Goal: Communication & Community: Participate in discussion

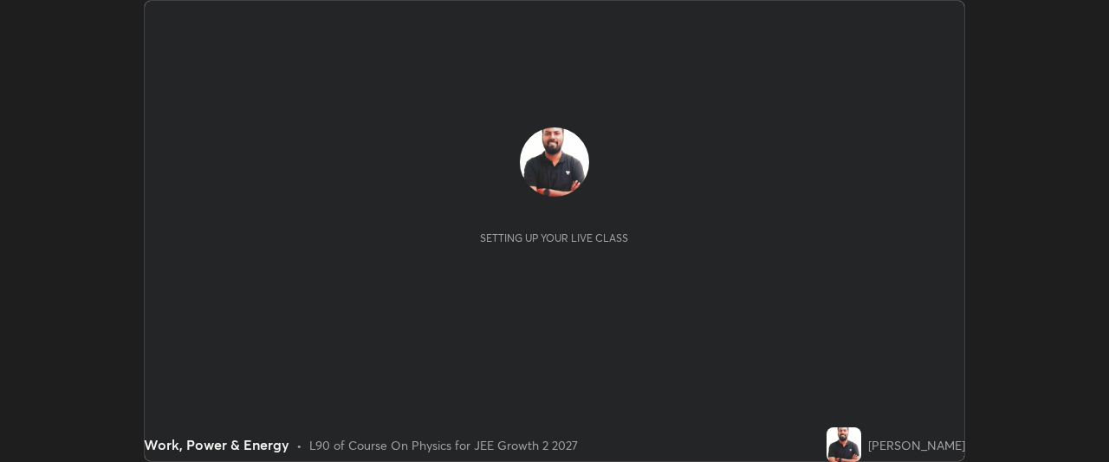
scroll to position [462, 1108]
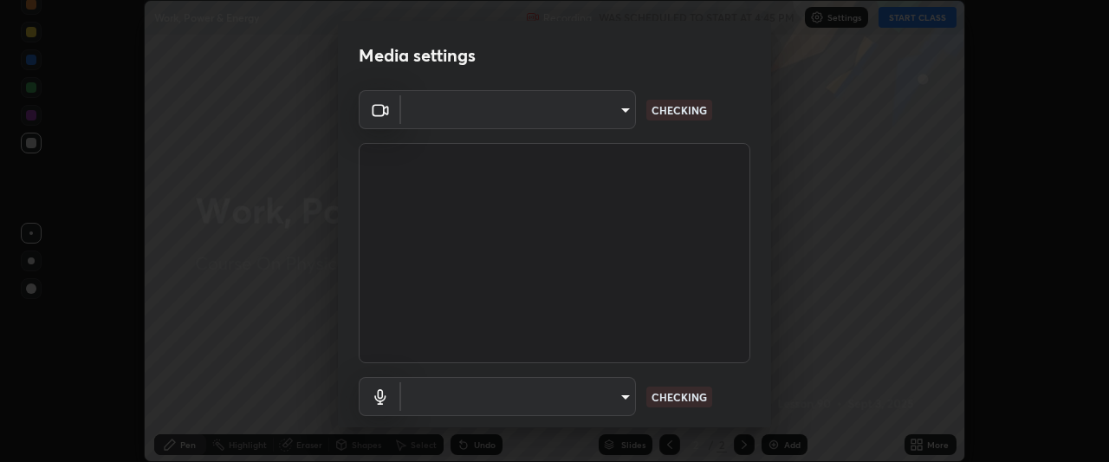
type input "ffb915138f5094fbba49c7dcbdc0b3377f3315ea980a35094b33733fc21d282d"
type input "communications"
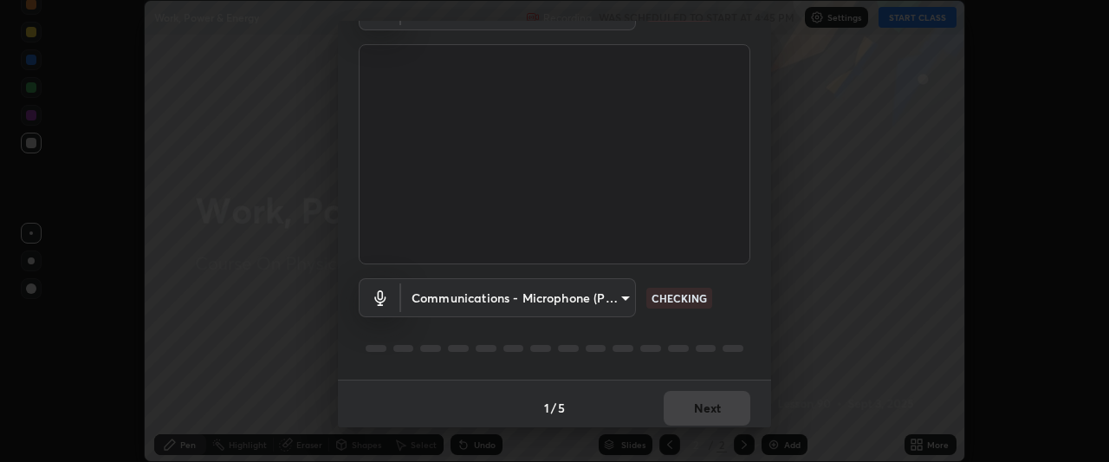
scroll to position [107, 0]
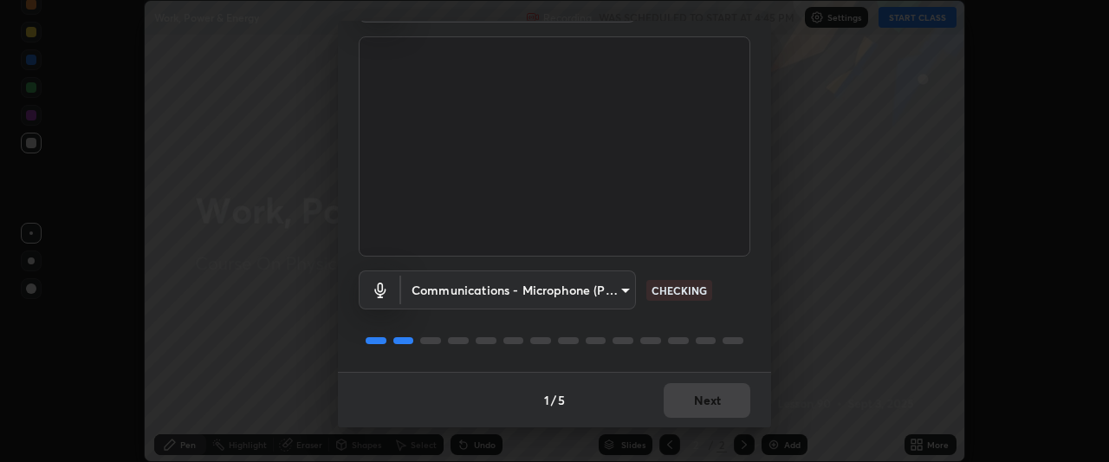
click at [757, 321] on div "FHD Camera (33f1:1001) ffb915138f5094fbba49c7dcbdc0b3377f3315ea980a35094b33733f…" at bounding box center [554, 178] width 433 height 388
click at [712, 402] on div "1 / 5 Next" at bounding box center [554, 399] width 433 height 55
click at [707, 406] on div "1 / 5 Next" at bounding box center [554, 399] width 433 height 55
click at [698, 405] on div "1 / 5 Next" at bounding box center [554, 399] width 433 height 55
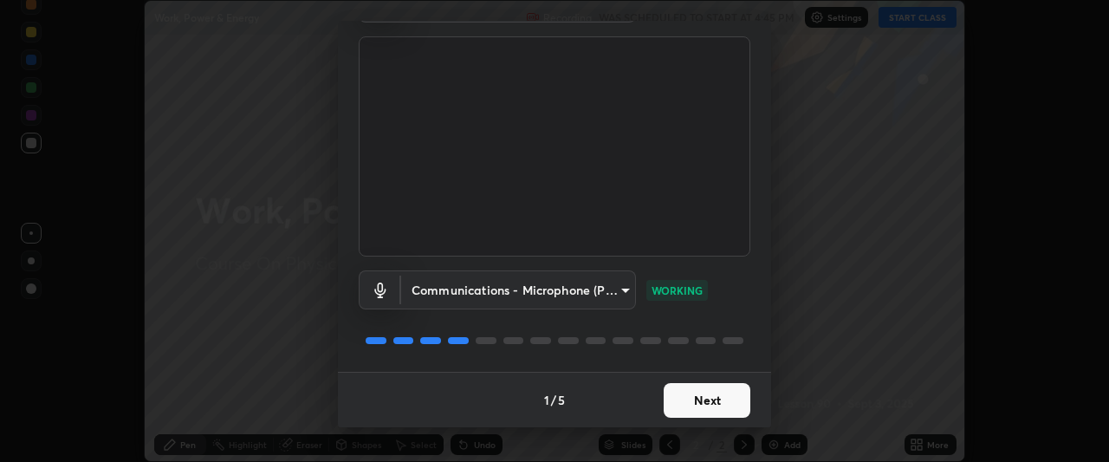
click at [697, 394] on button "Next" at bounding box center [706, 400] width 87 height 35
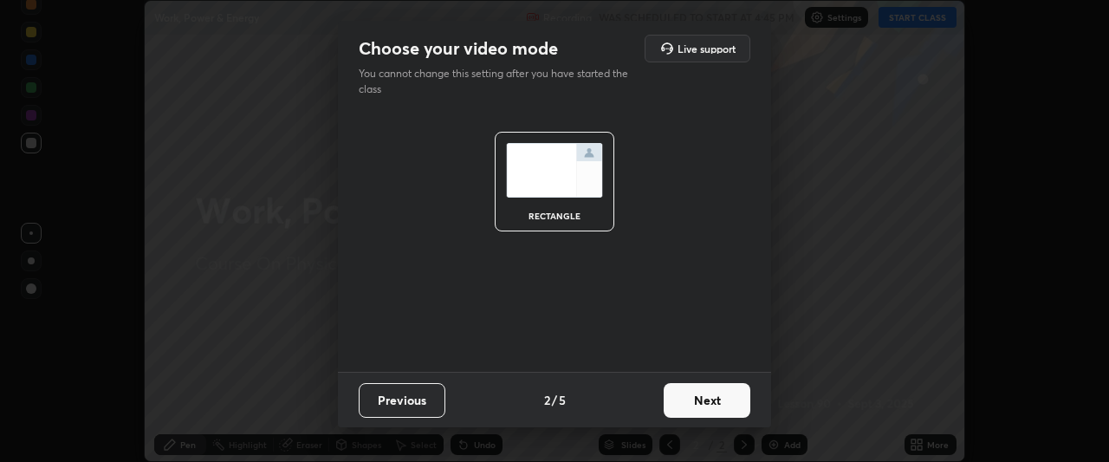
click at [702, 399] on button "Next" at bounding box center [706, 400] width 87 height 35
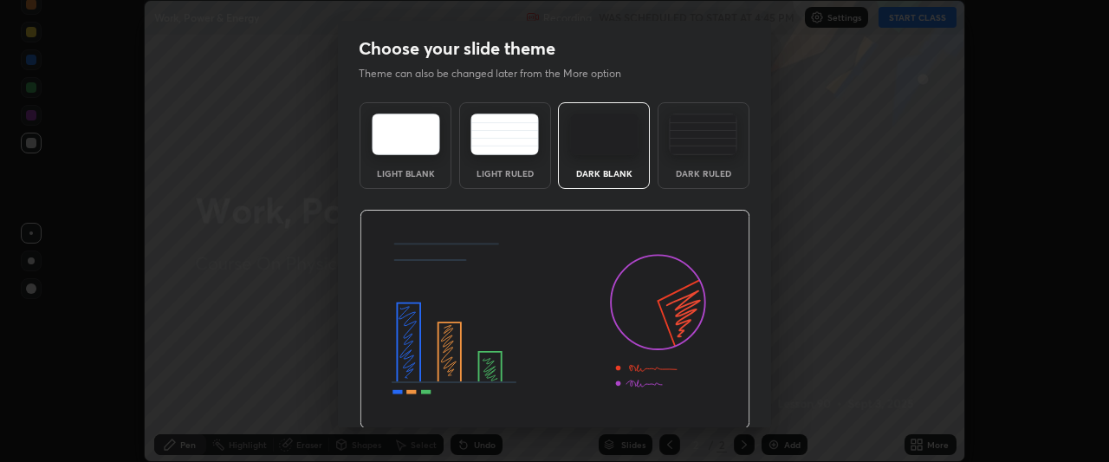
click at [706, 397] on img at bounding box center [554, 320] width 391 height 220
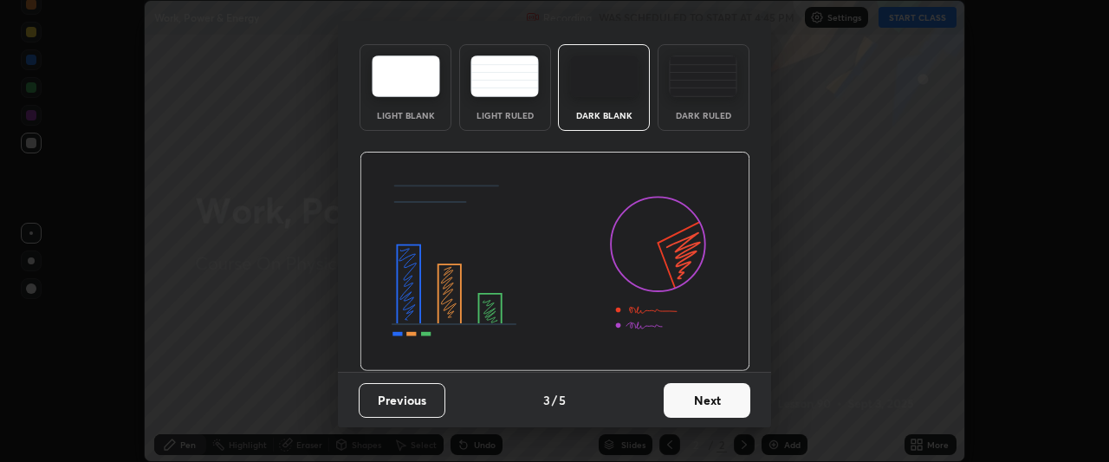
click at [712, 399] on button "Next" at bounding box center [706, 400] width 87 height 35
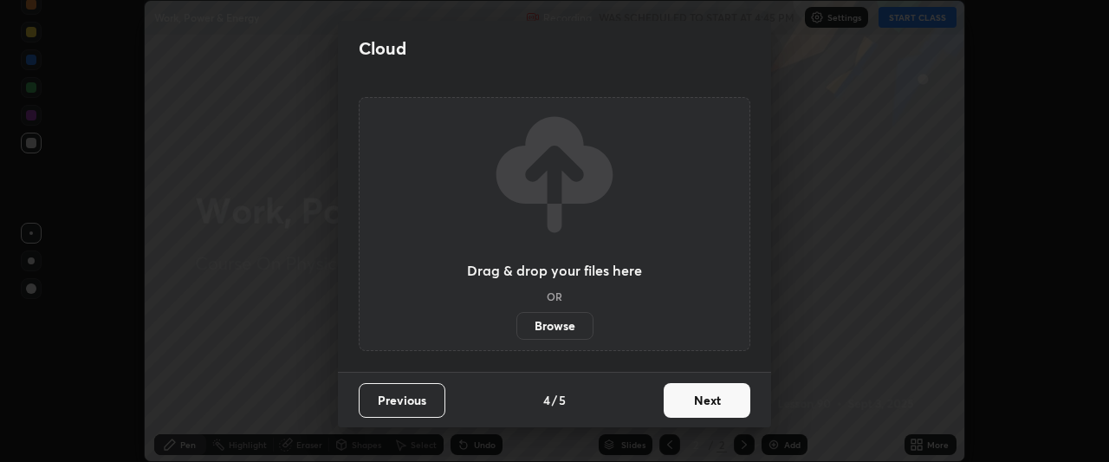
scroll to position [0, 0]
click at [713, 394] on button "Next" at bounding box center [706, 400] width 87 height 35
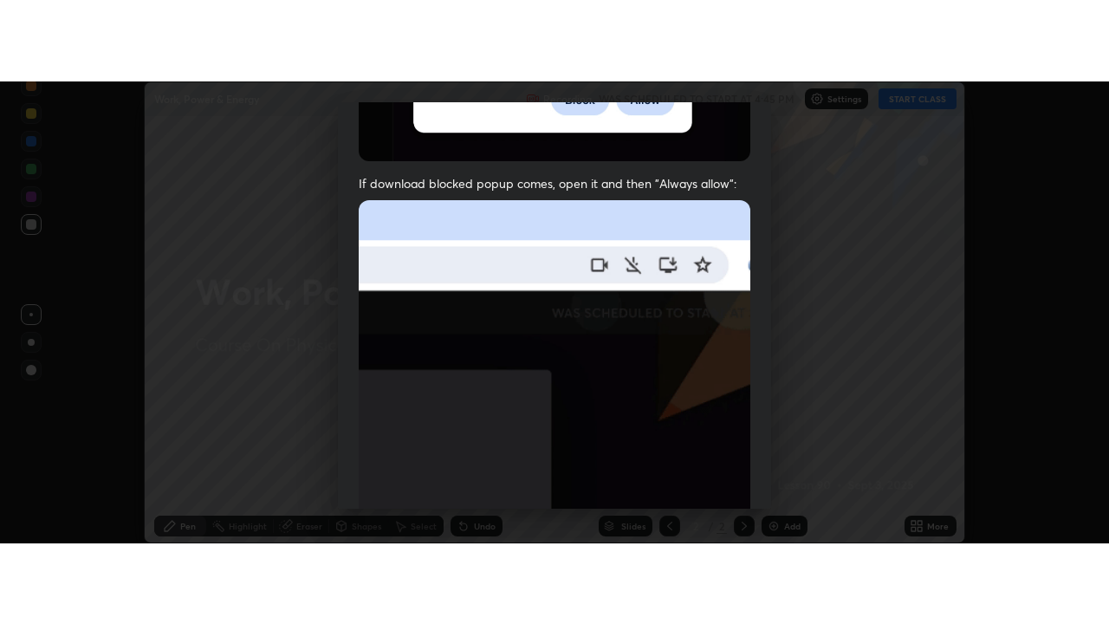
scroll to position [460, 0]
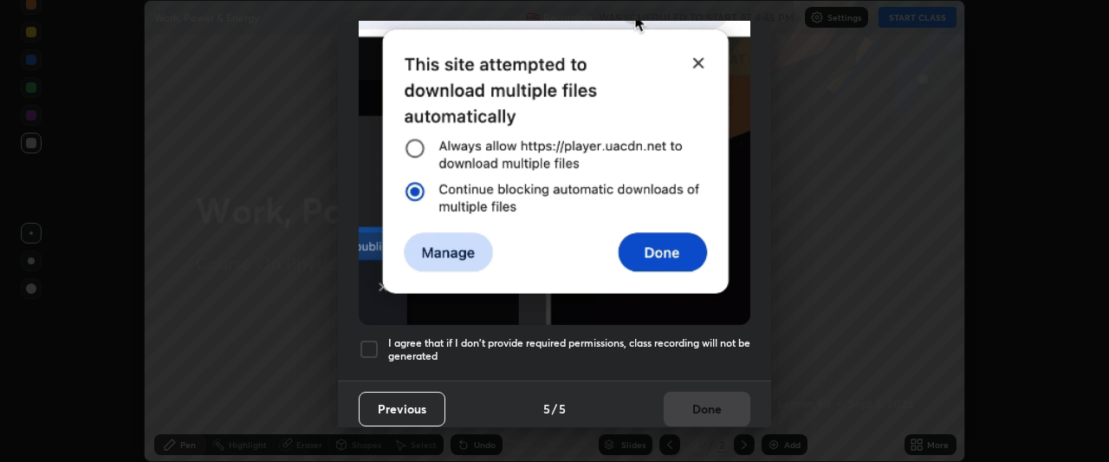
click at [370, 339] on div at bounding box center [369, 349] width 21 height 21
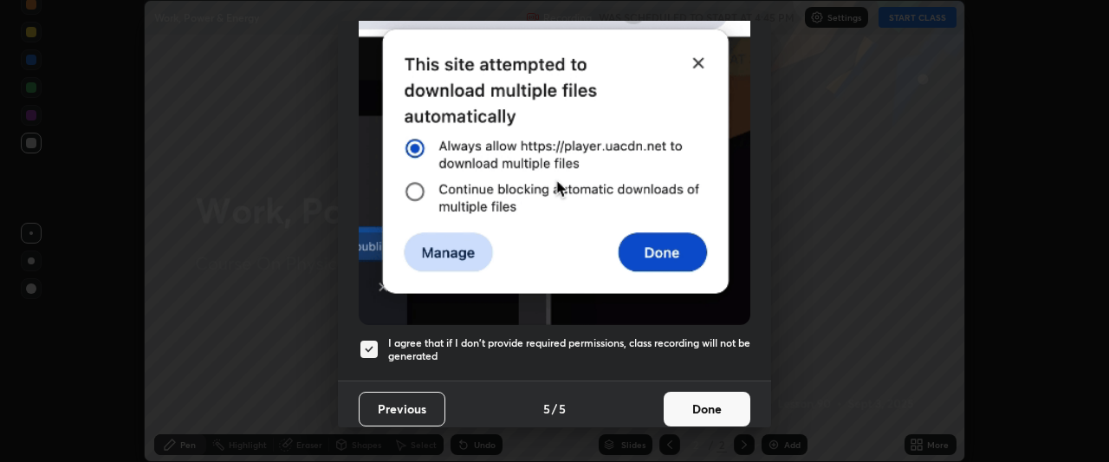
click at [717, 410] on button "Done" at bounding box center [706, 408] width 87 height 35
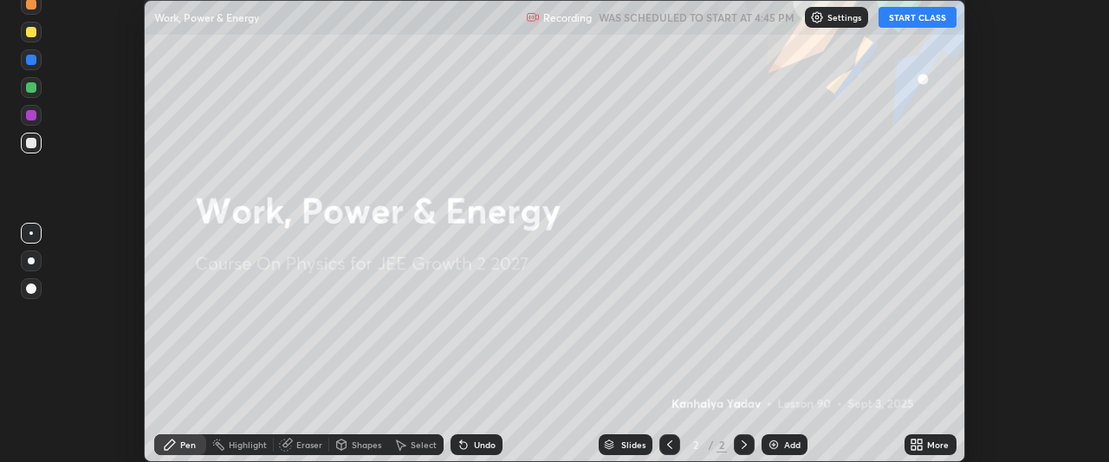
click at [920, 18] on button "START CLASS" at bounding box center [917, 17] width 78 height 21
click at [914, 441] on icon at bounding box center [913, 441] width 4 height 4
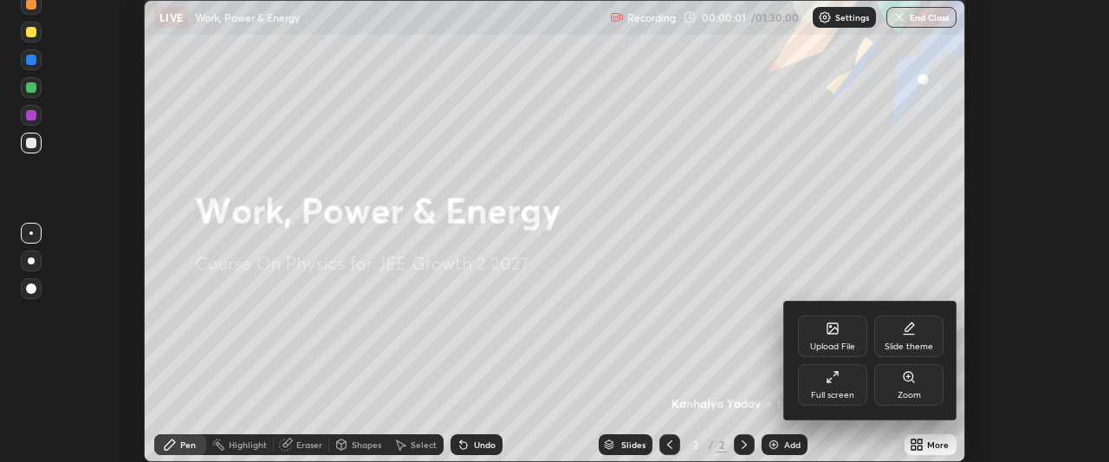
click at [837, 382] on icon at bounding box center [832, 377] width 14 height 14
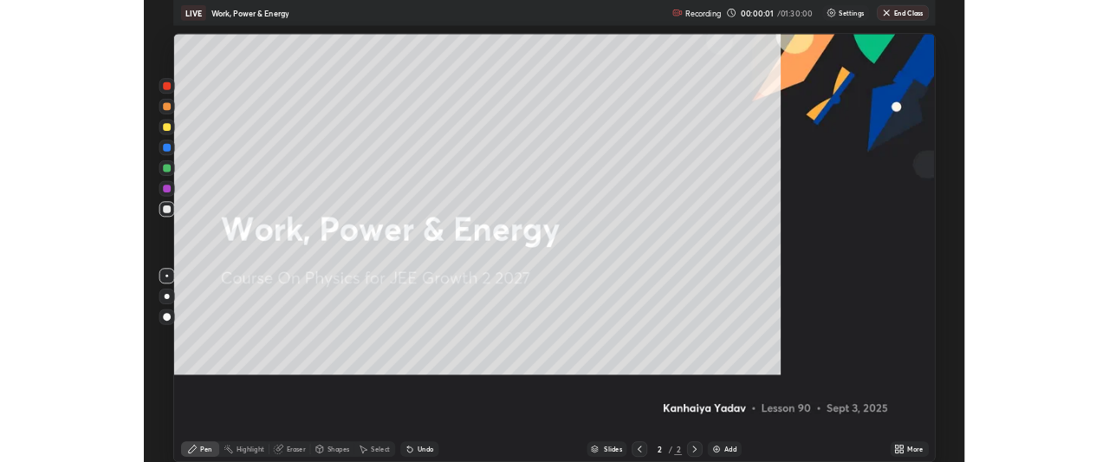
scroll to position [624, 1109]
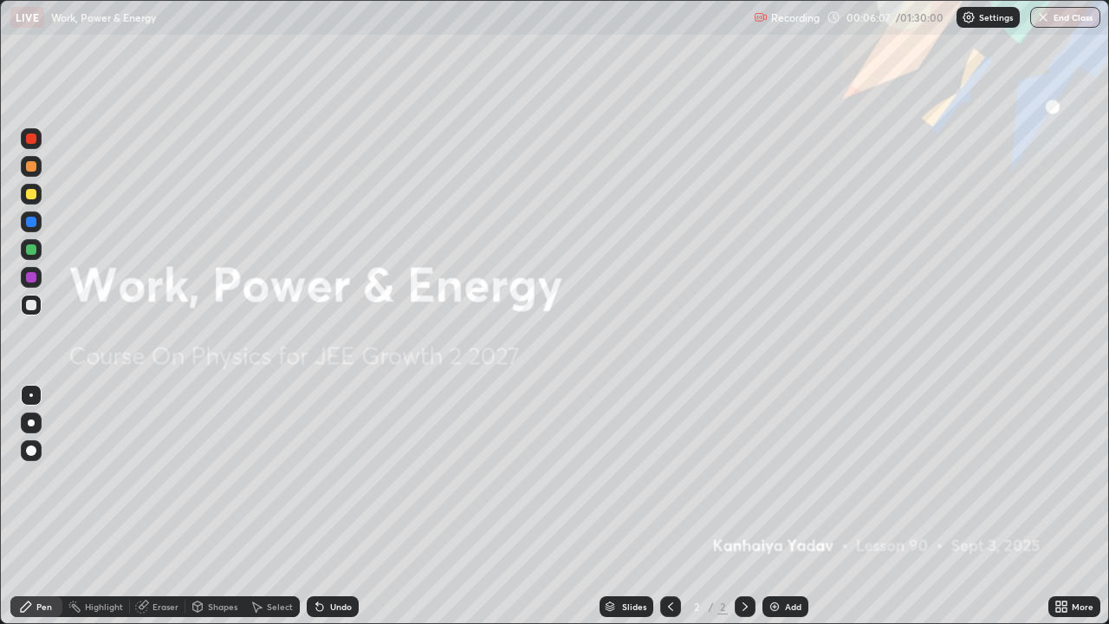
click at [743, 461] on icon at bounding box center [745, 606] width 14 height 14
click at [777, 461] on img at bounding box center [774, 606] width 14 height 14
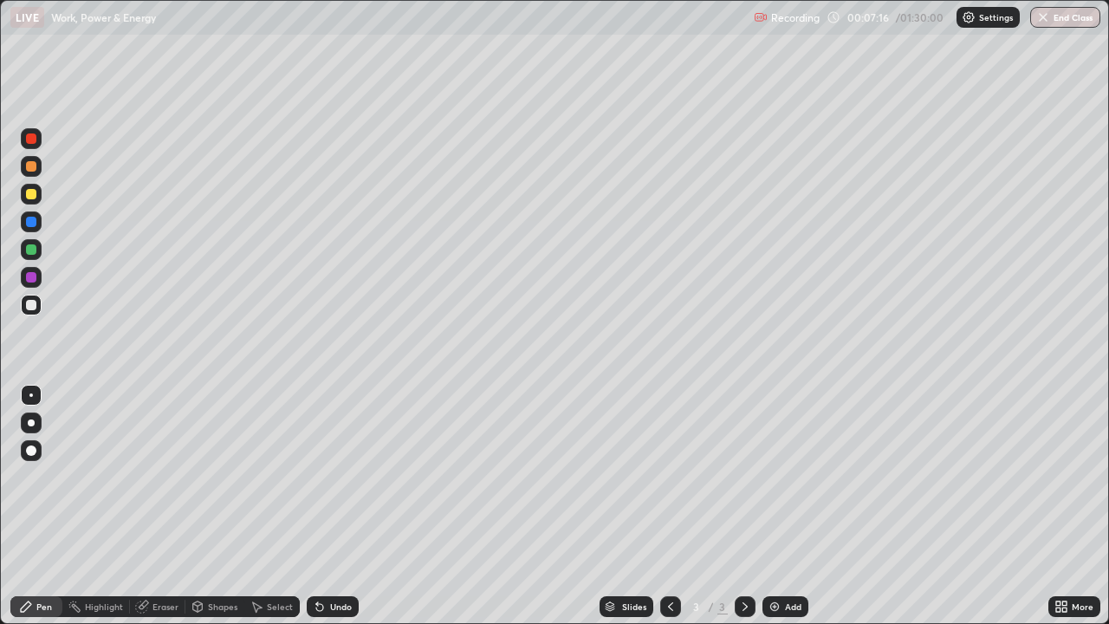
click at [33, 170] on div at bounding box center [31, 166] width 10 height 10
click at [33, 452] on div at bounding box center [31, 450] width 10 height 10
click at [30, 305] on div at bounding box center [31, 305] width 10 height 10
click at [324, 461] on icon at bounding box center [320, 606] width 14 height 14
click at [317, 461] on icon at bounding box center [319, 607] width 7 height 7
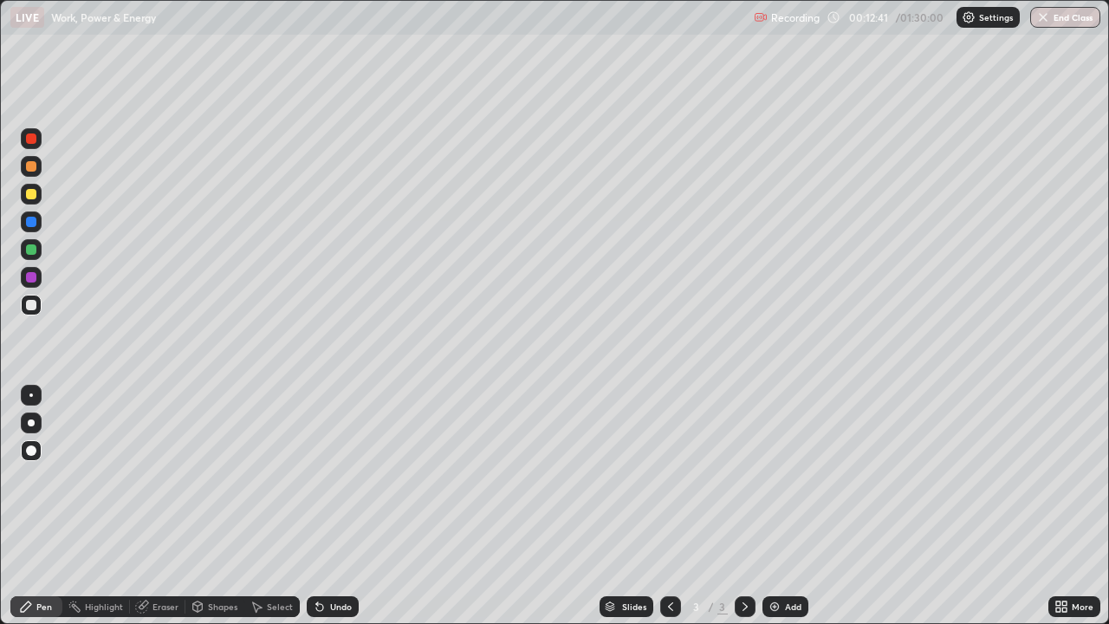
click at [743, 461] on icon at bounding box center [745, 606] width 14 height 14
click at [770, 461] on img at bounding box center [774, 606] width 14 height 14
click at [34, 168] on div at bounding box center [31, 166] width 10 height 10
click at [34, 306] on div at bounding box center [31, 305] width 10 height 10
click at [29, 195] on div at bounding box center [31, 194] width 10 height 10
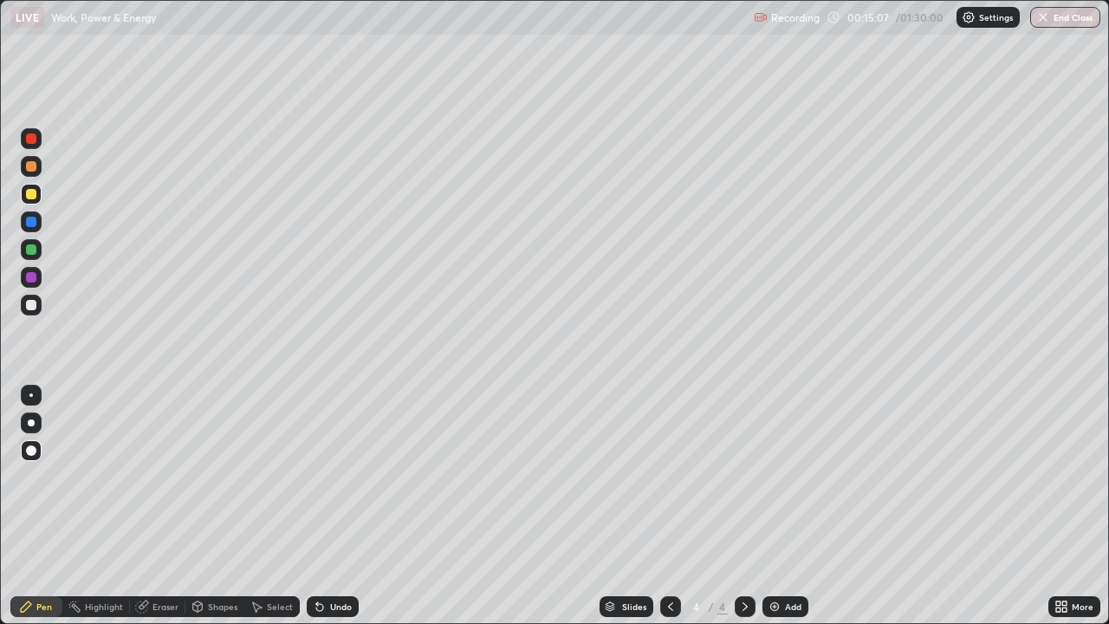
click at [29, 304] on div at bounding box center [31, 305] width 10 height 10
click at [326, 461] on div "Undo" at bounding box center [333, 606] width 52 height 21
click at [323, 461] on div "Undo" at bounding box center [333, 606] width 52 height 21
click at [954, 461] on div "Slides 4 / 4 Add" at bounding box center [703, 606] width 689 height 35
click at [743, 461] on icon at bounding box center [745, 606] width 14 height 14
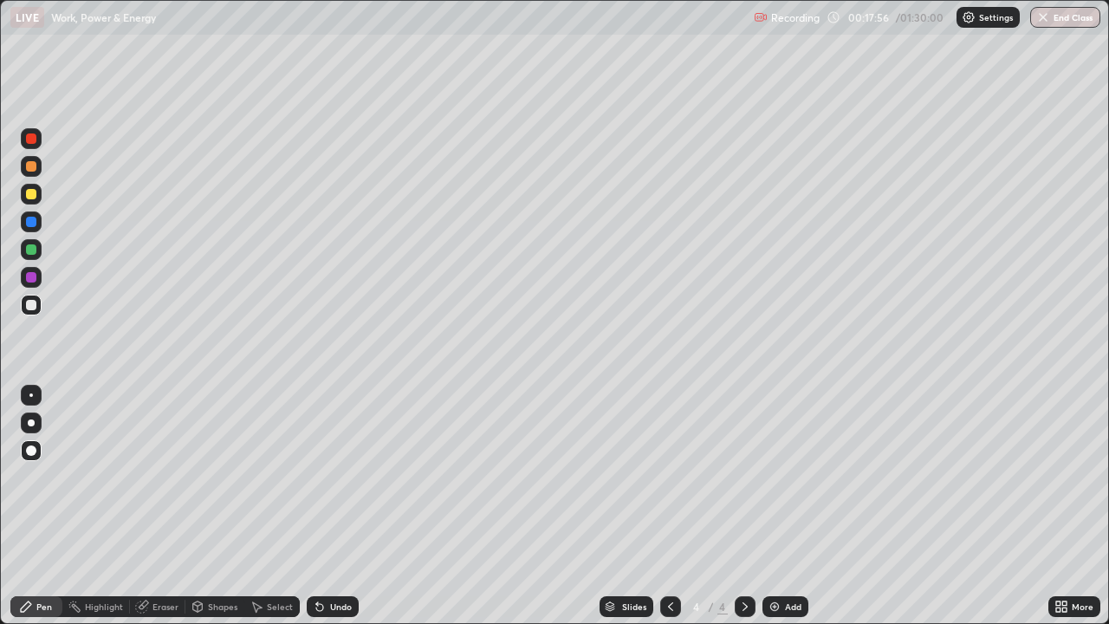
click at [767, 461] on img at bounding box center [774, 606] width 14 height 14
click at [668, 461] on icon at bounding box center [670, 606] width 5 height 9
click at [740, 461] on icon at bounding box center [745, 606] width 14 height 14
click at [35, 196] on div at bounding box center [31, 194] width 10 height 10
click at [668, 461] on icon at bounding box center [670, 606] width 5 height 9
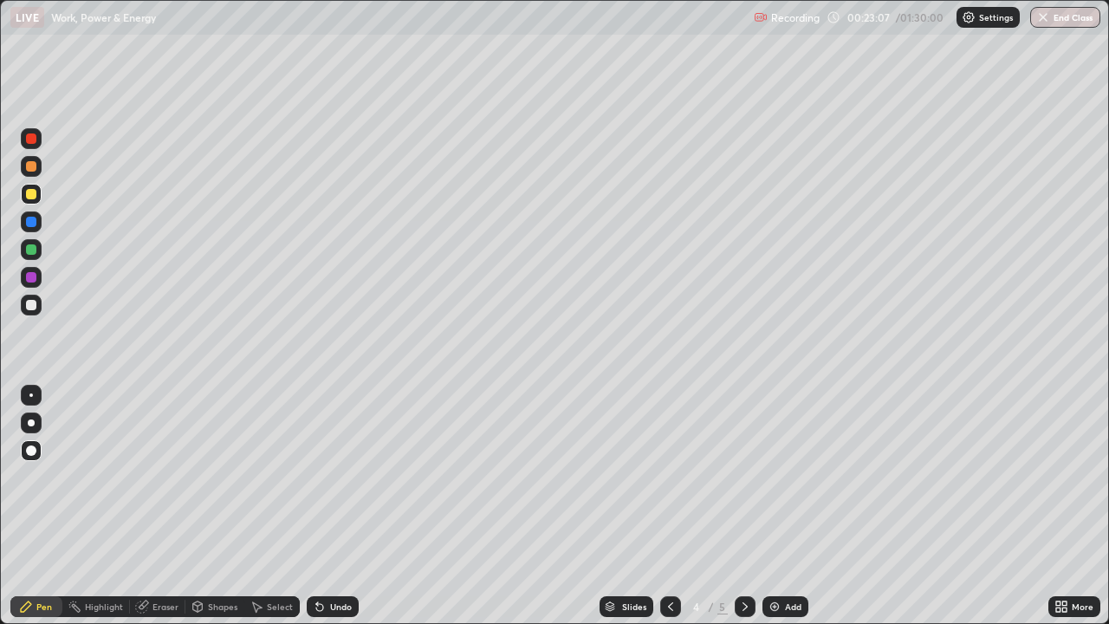
click at [741, 461] on icon at bounding box center [745, 606] width 14 height 14
click at [29, 308] on div at bounding box center [31, 305] width 10 height 10
click at [320, 461] on icon at bounding box center [320, 606] width 14 height 14
click at [322, 461] on icon at bounding box center [320, 606] width 14 height 14
click at [324, 461] on div "Undo" at bounding box center [333, 606] width 52 height 21
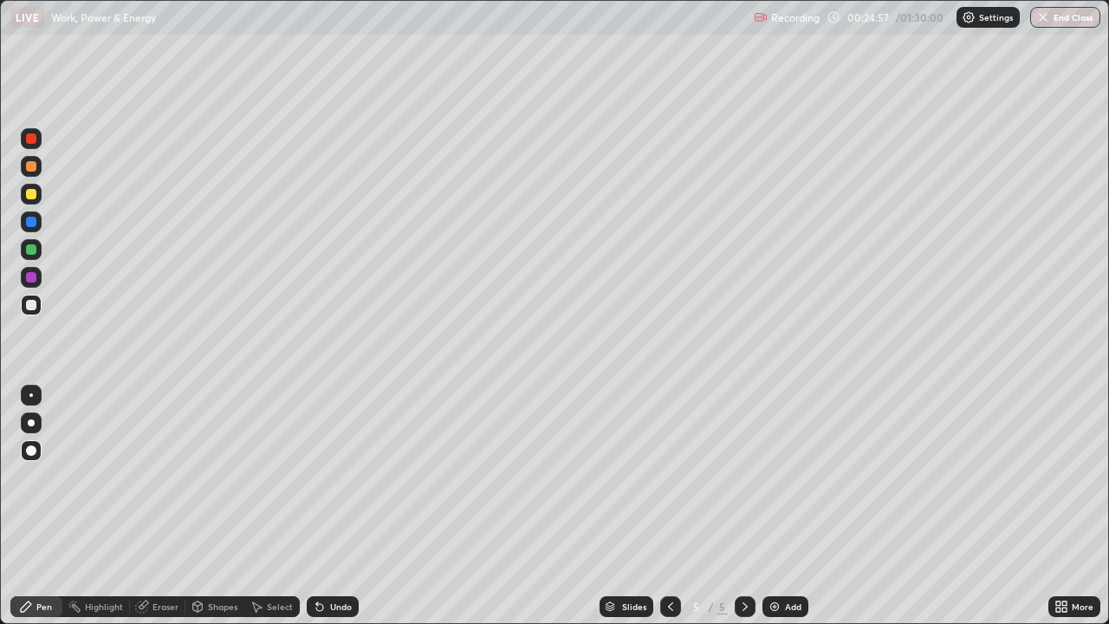
click at [333, 461] on div "Undo" at bounding box center [341, 606] width 22 height 9
click at [332, 461] on div "Undo" at bounding box center [341, 606] width 22 height 9
click at [27, 194] on div at bounding box center [31, 194] width 10 height 10
click at [29, 302] on div at bounding box center [31, 305] width 10 height 10
click at [741, 461] on icon at bounding box center [745, 606] width 14 height 14
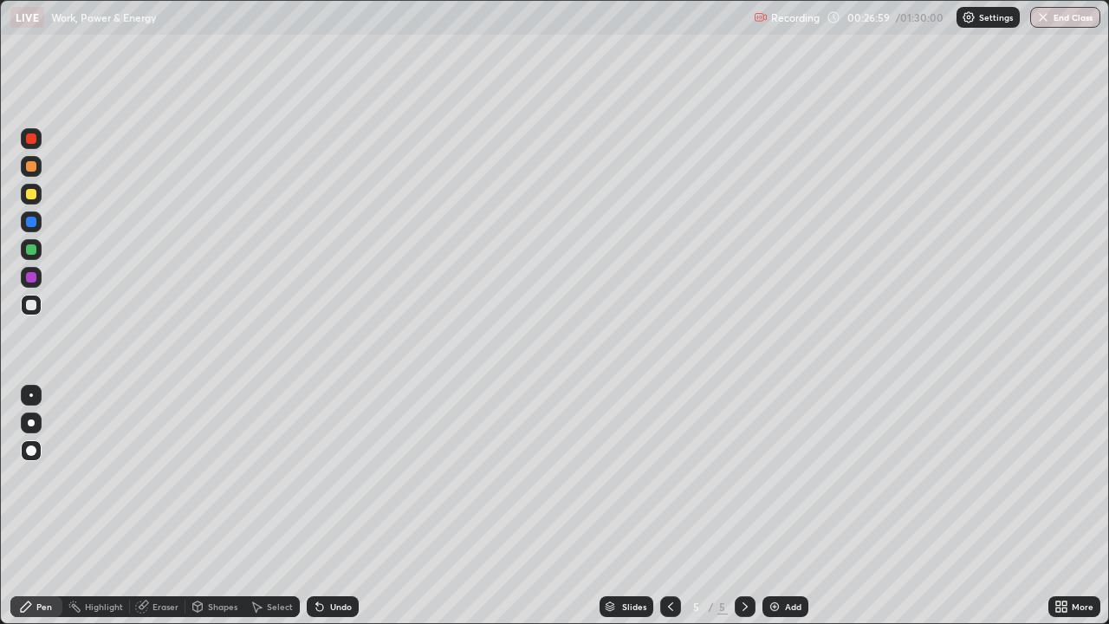
click at [743, 461] on icon at bounding box center [745, 606] width 14 height 14
click at [767, 461] on img at bounding box center [774, 606] width 14 height 14
click at [663, 461] on div at bounding box center [670, 606] width 21 height 21
click at [743, 461] on icon at bounding box center [745, 606] width 14 height 14
click at [661, 461] on div at bounding box center [670, 606] width 21 height 21
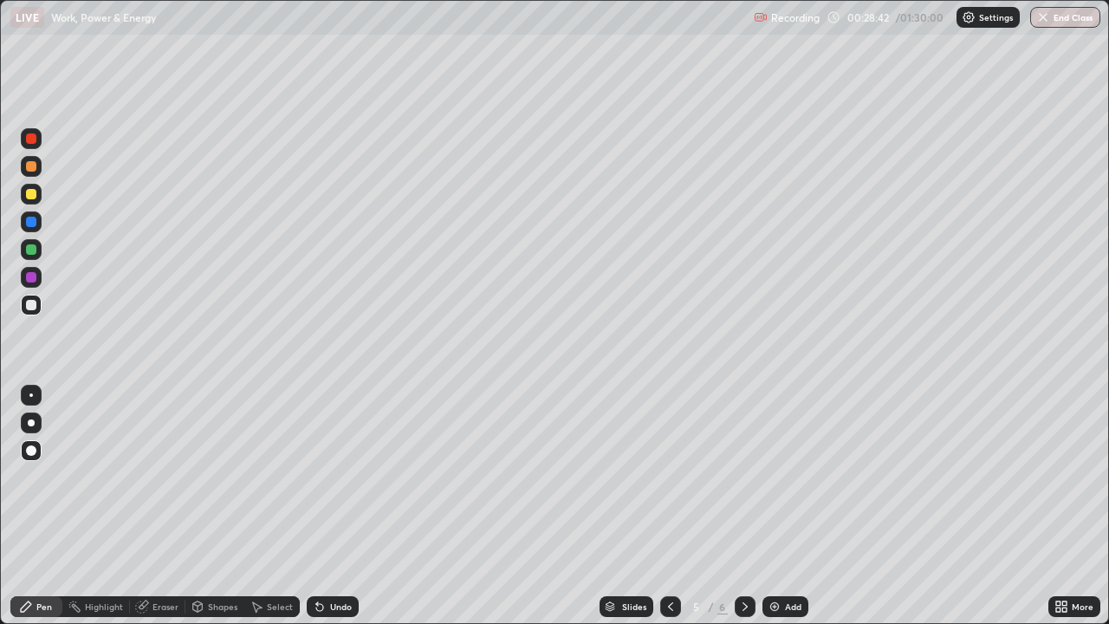
click at [743, 461] on icon at bounding box center [745, 606] width 14 height 14
click at [317, 461] on icon at bounding box center [319, 607] width 7 height 7
click at [321, 461] on icon at bounding box center [320, 606] width 14 height 14
click at [32, 421] on div at bounding box center [31, 422] width 7 height 7
click at [333, 461] on div "Undo" at bounding box center [341, 606] width 22 height 9
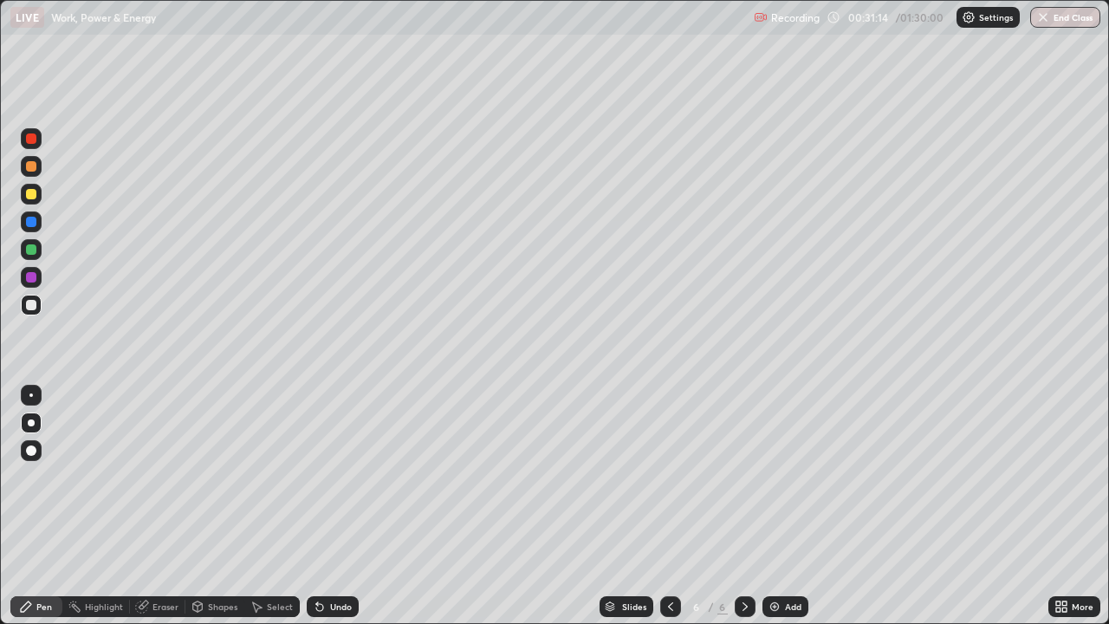
click at [330, 461] on div "Undo" at bounding box center [341, 606] width 22 height 9
click at [326, 461] on div "Undo" at bounding box center [333, 606] width 52 height 21
click at [331, 461] on div "Undo" at bounding box center [333, 606] width 52 height 21
click at [335, 461] on div "Undo" at bounding box center [333, 606] width 52 height 21
click at [317, 461] on icon at bounding box center [319, 607] width 7 height 7
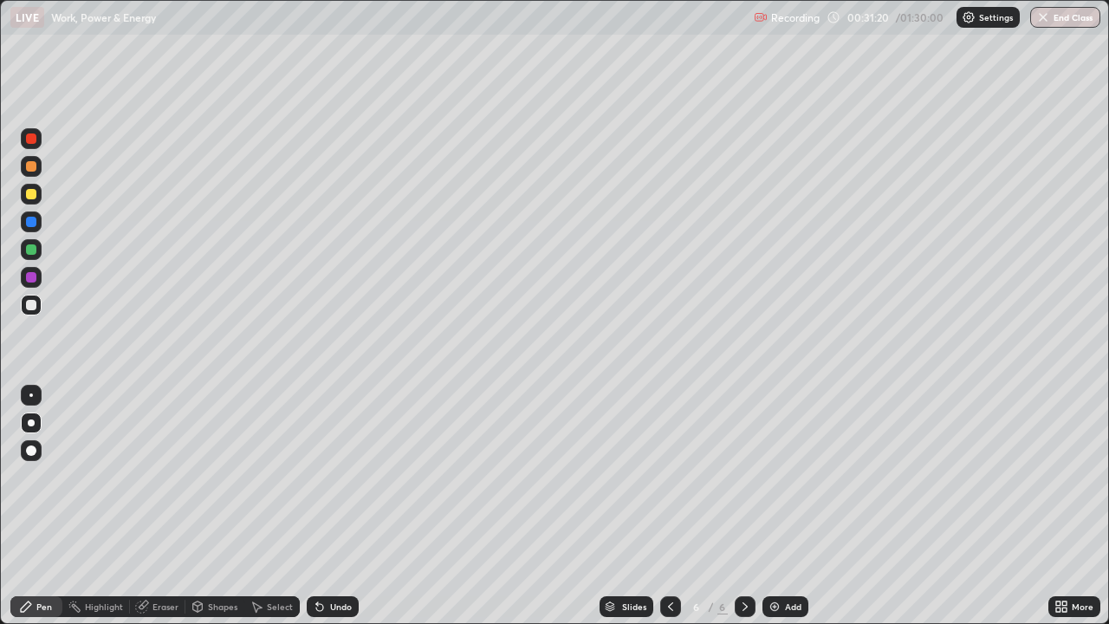
click at [317, 461] on icon at bounding box center [319, 607] width 7 height 7
click at [323, 461] on icon at bounding box center [320, 606] width 14 height 14
click at [324, 461] on div "Undo" at bounding box center [333, 606] width 52 height 21
click at [323, 461] on icon at bounding box center [320, 606] width 14 height 14
click at [322, 461] on icon at bounding box center [320, 606] width 14 height 14
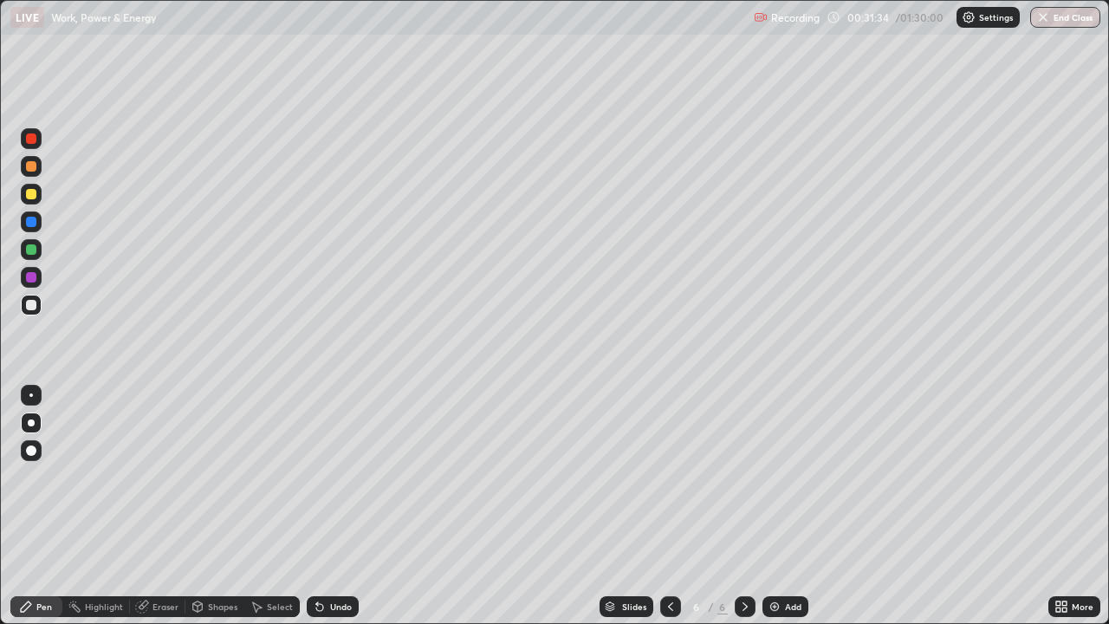
click at [331, 461] on div "Undo" at bounding box center [333, 606] width 52 height 21
click at [30, 190] on div at bounding box center [31, 194] width 10 height 10
click at [33, 305] on div at bounding box center [31, 305] width 10 height 10
click at [742, 461] on icon at bounding box center [745, 606] width 14 height 14
click at [774, 461] on img at bounding box center [774, 606] width 14 height 14
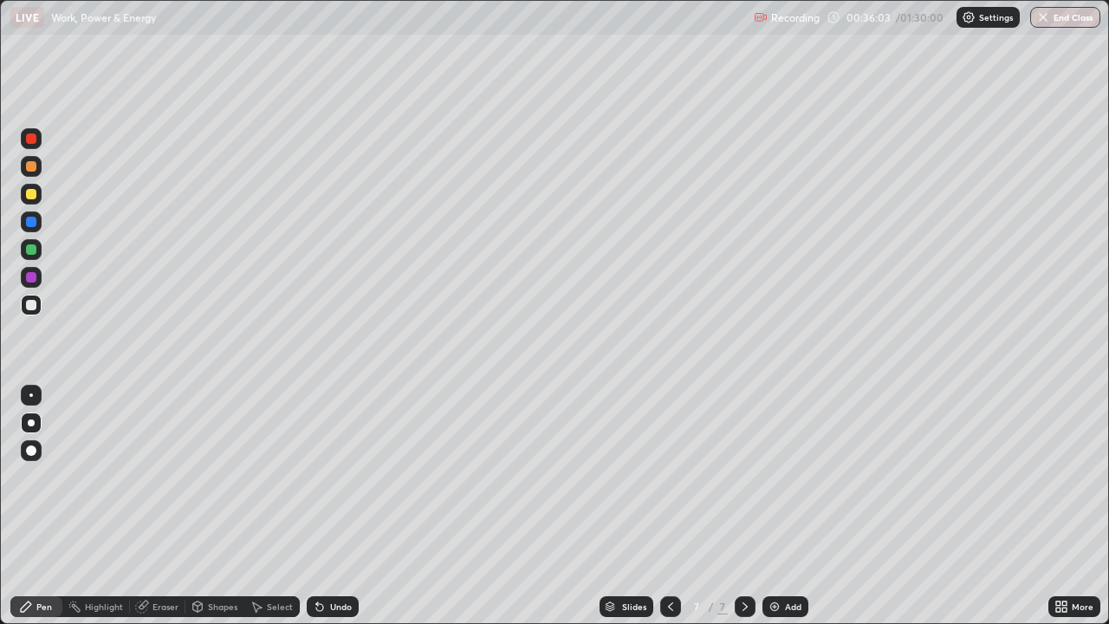
click at [31, 167] on div at bounding box center [31, 166] width 10 height 10
click at [30, 306] on div at bounding box center [31, 305] width 10 height 10
click at [330, 461] on div "Undo" at bounding box center [341, 606] width 22 height 9
click at [333, 461] on div "Undo" at bounding box center [333, 606] width 52 height 21
click at [326, 461] on div "Undo" at bounding box center [333, 606] width 52 height 21
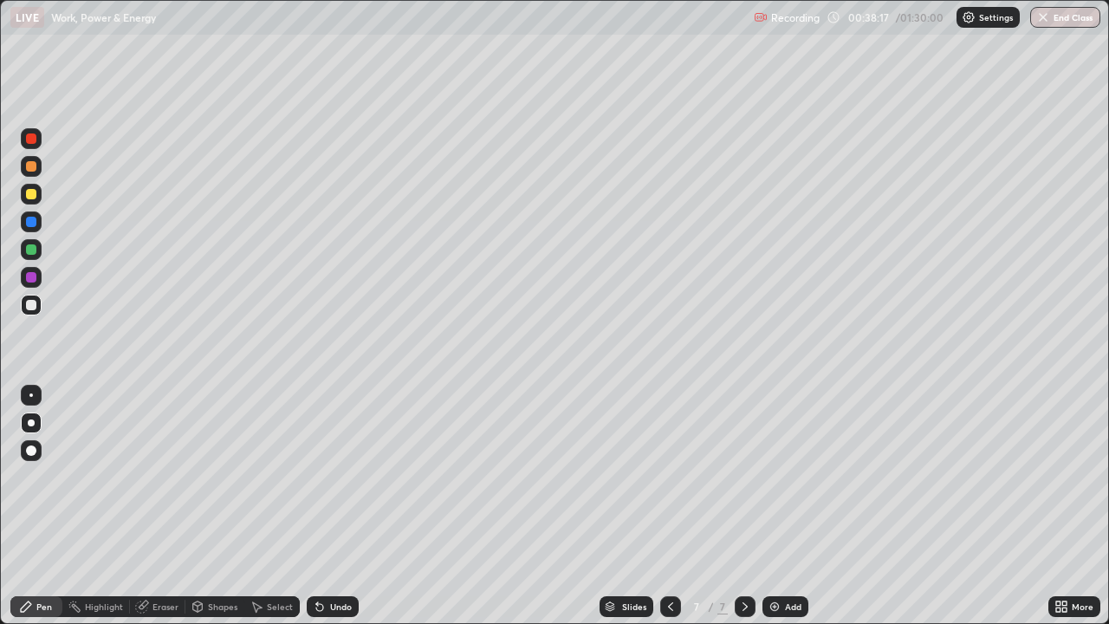
click at [317, 461] on icon at bounding box center [319, 607] width 7 height 7
click at [316, 461] on icon at bounding box center [319, 607] width 7 height 7
click at [324, 461] on icon at bounding box center [320, 606] width 14 height 14
click at [320, 461] on icon at bounding box center [319, 607] width 7 height 7
click at [322, 461] on icon at bounding box center [320, 606] width 14 height 14
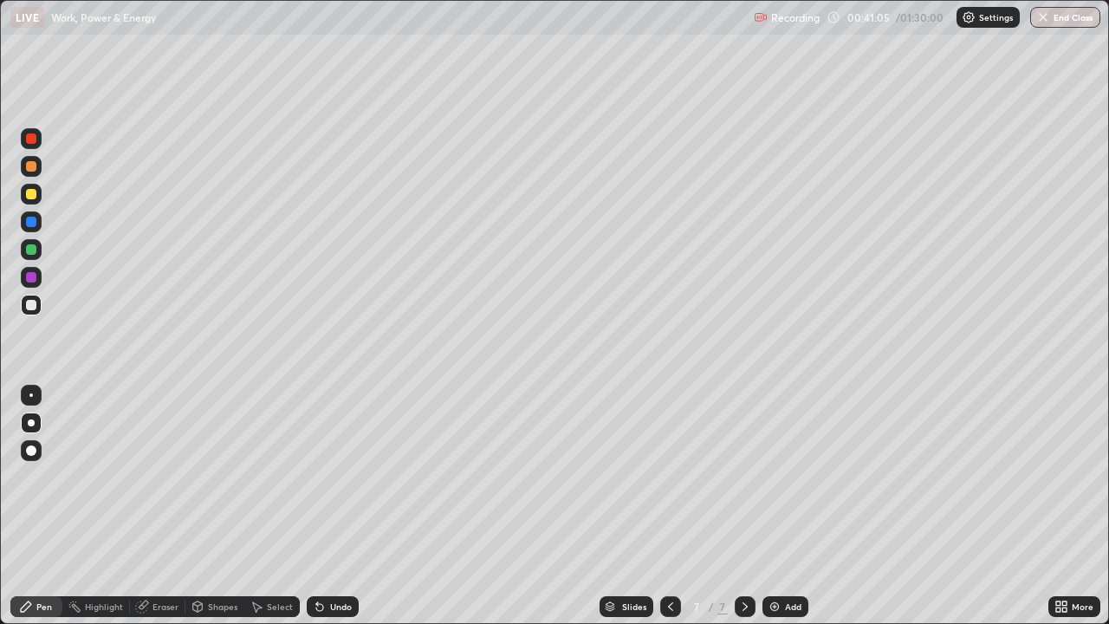
click at [318, 461] on icon at bounding box center [319, 607] width 7 height 7
click at [320, 461] on icon at bounding box center [320, 606] width 14 height 14
click at [743, 461] on icon at bounding box center [745, 606] width 14 height 14
click at [772, 461] on img at bounding box center [774, 606] width 14 height 14
click at [322, 461] on icon at bounding box center [320, 606] width 14 height 14
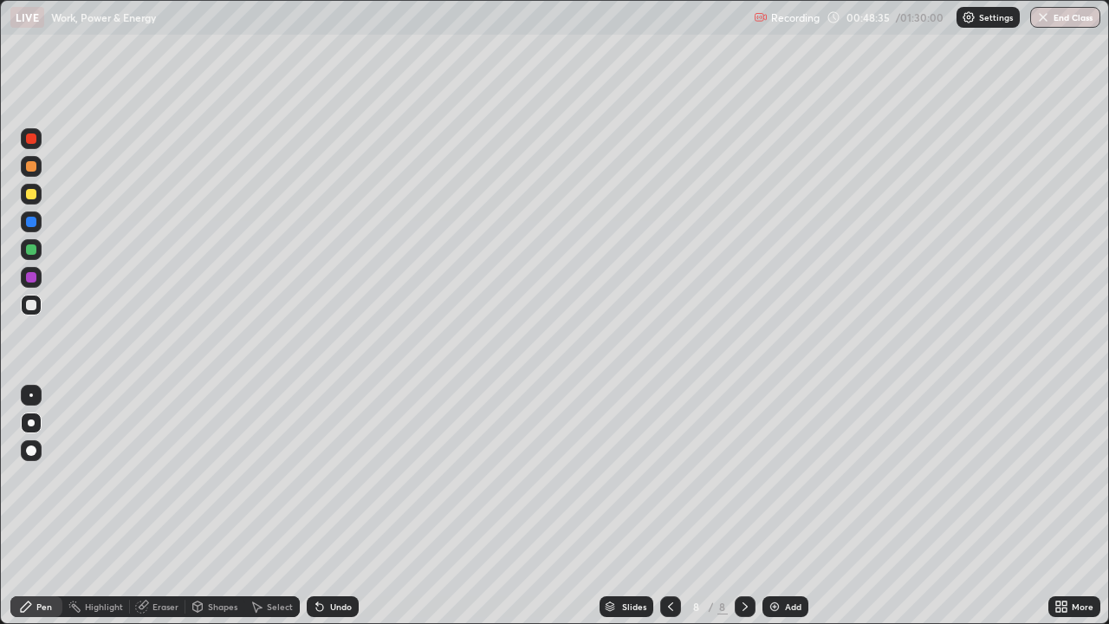
click at [322, 461] on icon at bounding box center [320, 606] width 14 height 14
click at [326, 461] on div "Undo" at bounding box center [333, 606] width 52 height 21
click at [325, 461] on div "Undo" at bounding box center [333, 606] width 52 height 21
click at [326, 461] on div "Undo" at bounding box center [333, 606] width 52 height 21
click at [324, 461] on icon at bounding box center [320, 606] width 14 height 14
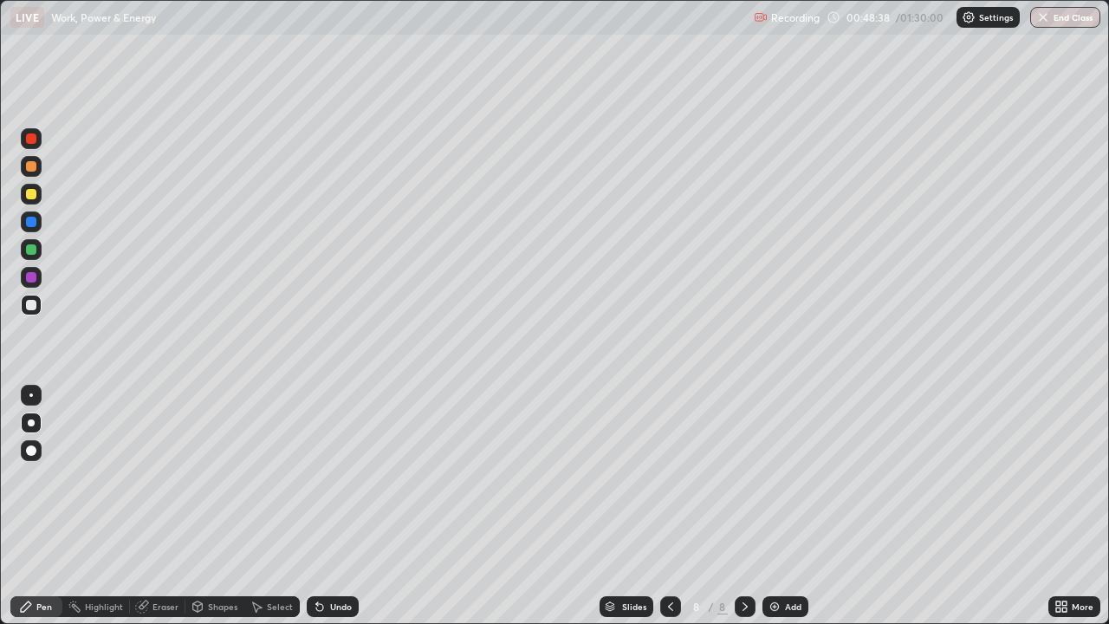
click at [331, 461] on div "Undo" at bounding box center [341, 606] width 22 height 9
click at [29, 275] on div at bounding box center [31, 277] width 10 height 10
click at [154, 461] on div "Eraser" at bounding box center [165, 606] width 26 height 9
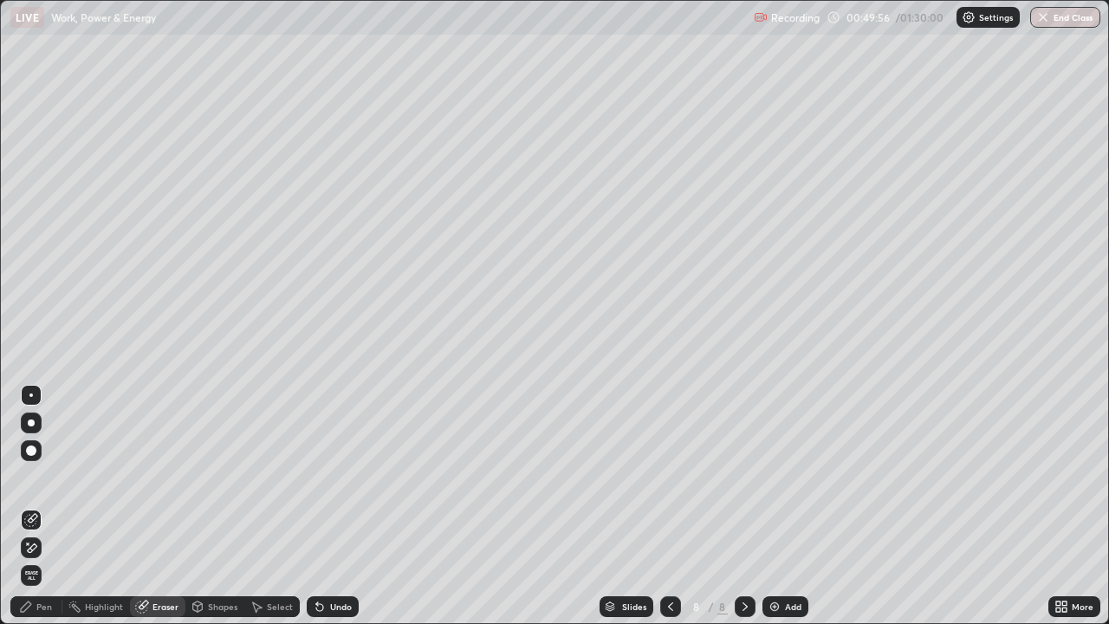
click at [34, 461] on div "Pen" at bounding box center [36, 606] width 52 height 21
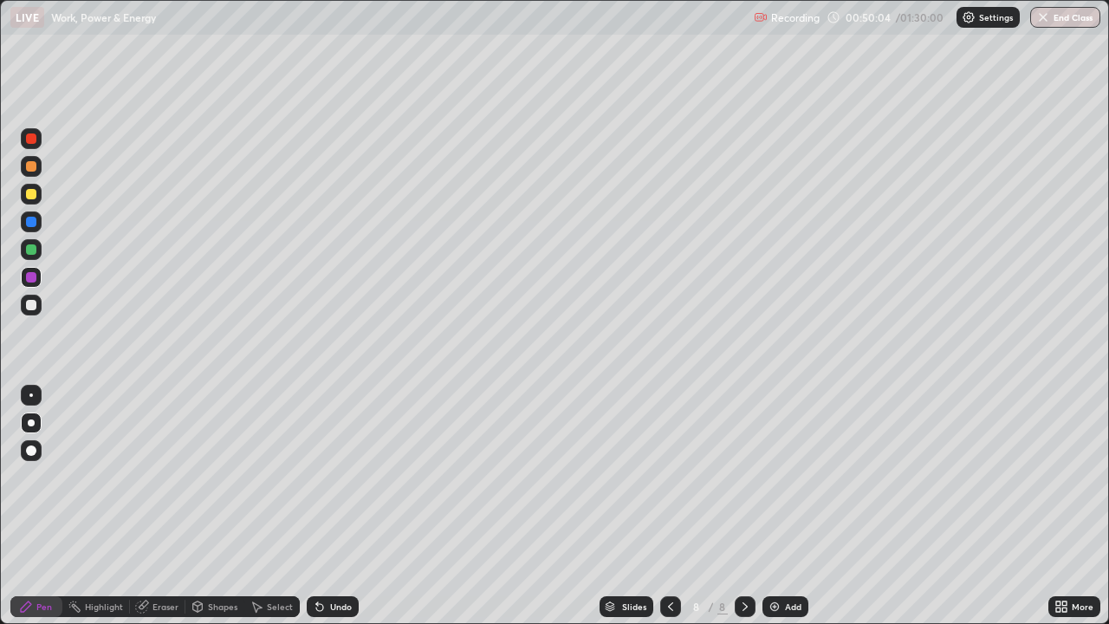
click at [32, 196] on div at bounding box center [31, 194] width 10 height 10
click at [29, 304] on div at bounding box center [31, 305] width 10 height 10
click at [316, 461] on icon at bounding box center [319, 607] width 7 height 7
click at [320, 461] on icon at bounding box center [320, 606] width 14 height 14
click at [330, 461] on div "Undo" at bounding box center [341, 606] width 22 height 9
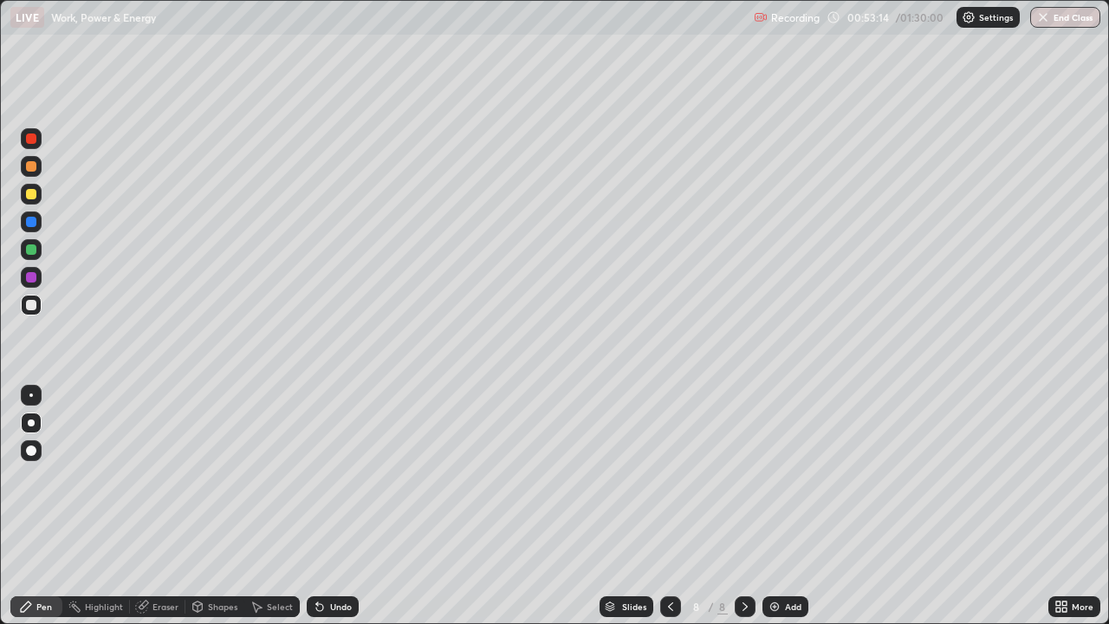
click at [158, 461] on div "Eraser" at bounding box center [165, 606] width 26 height 9
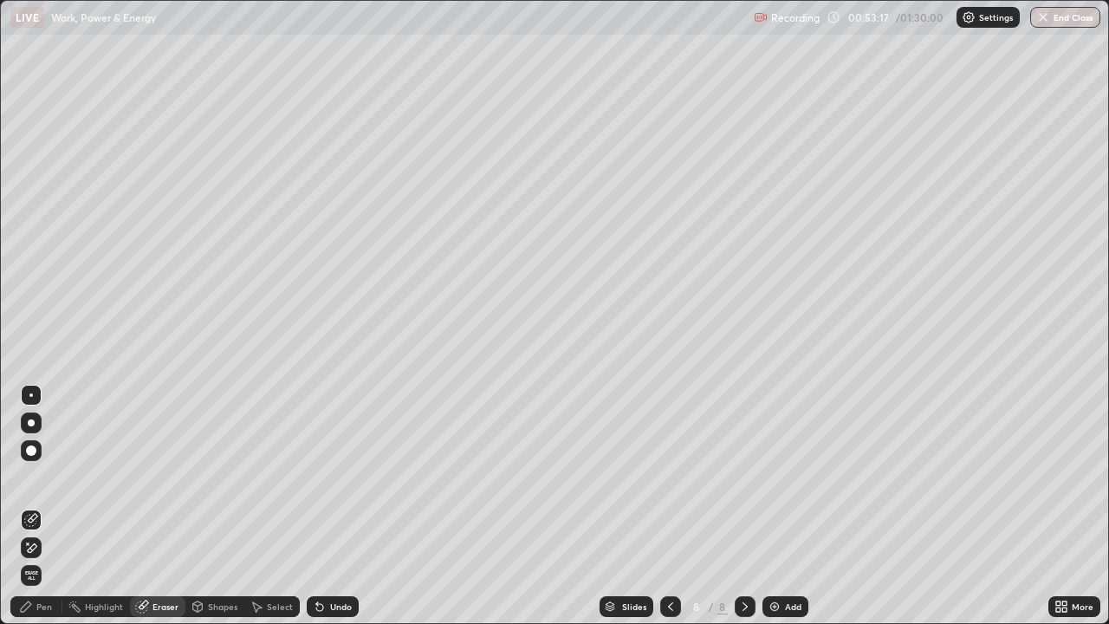
click at [33, 461] on div "Pen" at bounding box center [36, 606] width 52 height 21
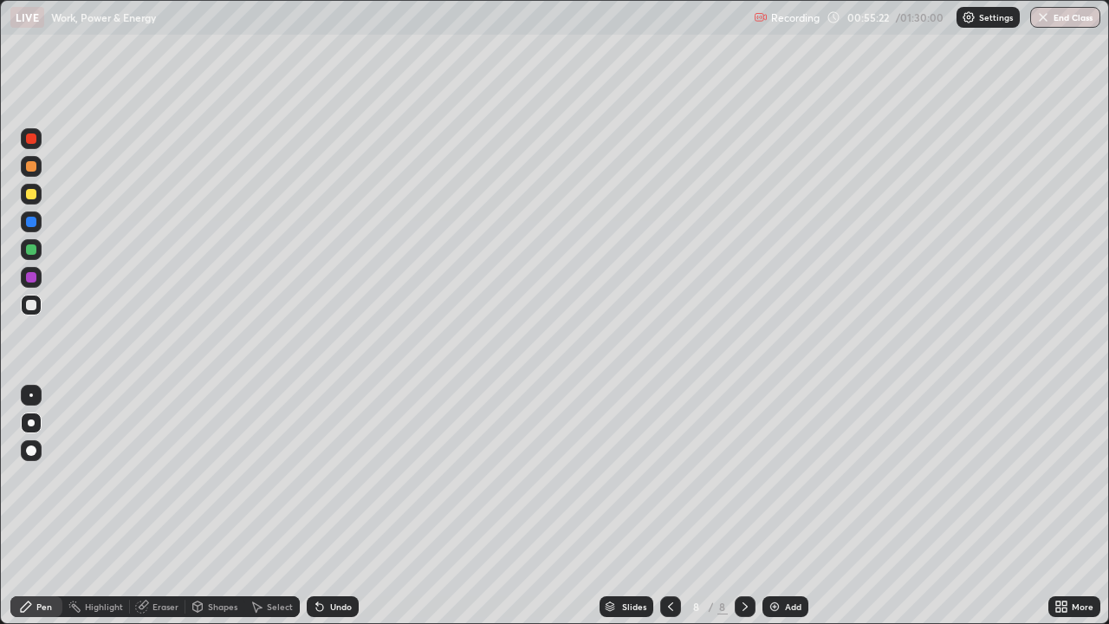
click at [319, 461] on icon at bounding box center [319, 607] width 7 height 7
click at [324, 461] on icon at bounding box center [320, 606] width 14 height 14
click at [740, 461] on icon at bounding box center [745, 606] width 14 height 14
click at [741, 461] on icon at bounding box center [745, 606] width 14 height 14
click at [773, 461] on img at bounding box center [774, 606] width 14 height 14
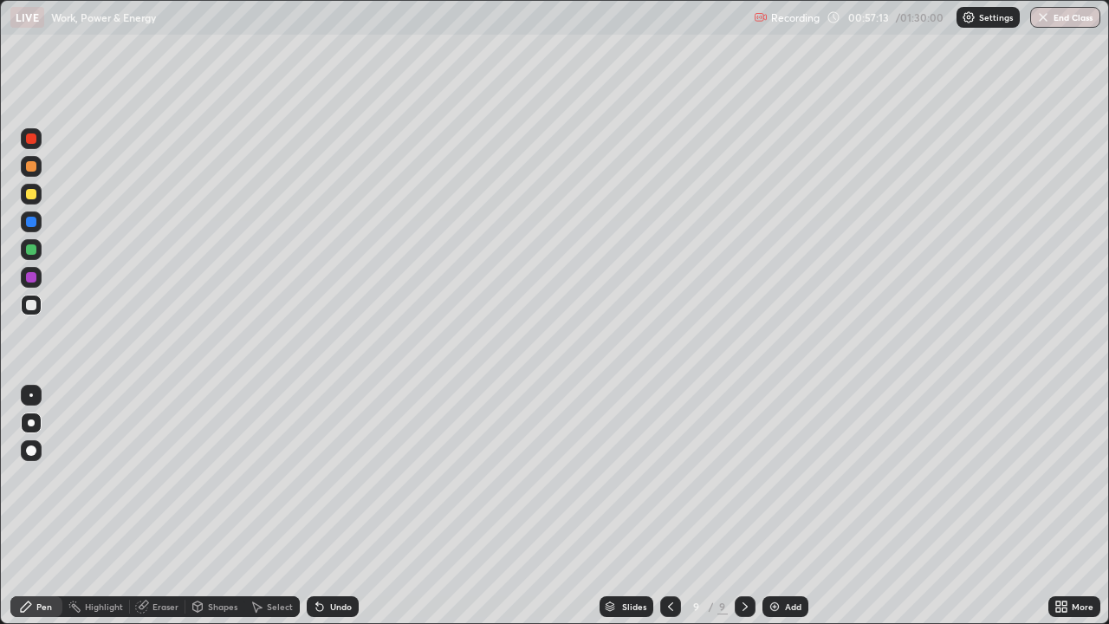
click at [669, 461] on icon at bounding box center [670, 606] width 14 height 14
click at [742, 461] on icon at bounding box center [745, 606] width 14 height 14
click at [35, 196] on div at bounding box center [31, 194] width 10 height 10
click at [210, 461] on div "Shapes" at bounding box center [222, 606] width 29 height 9
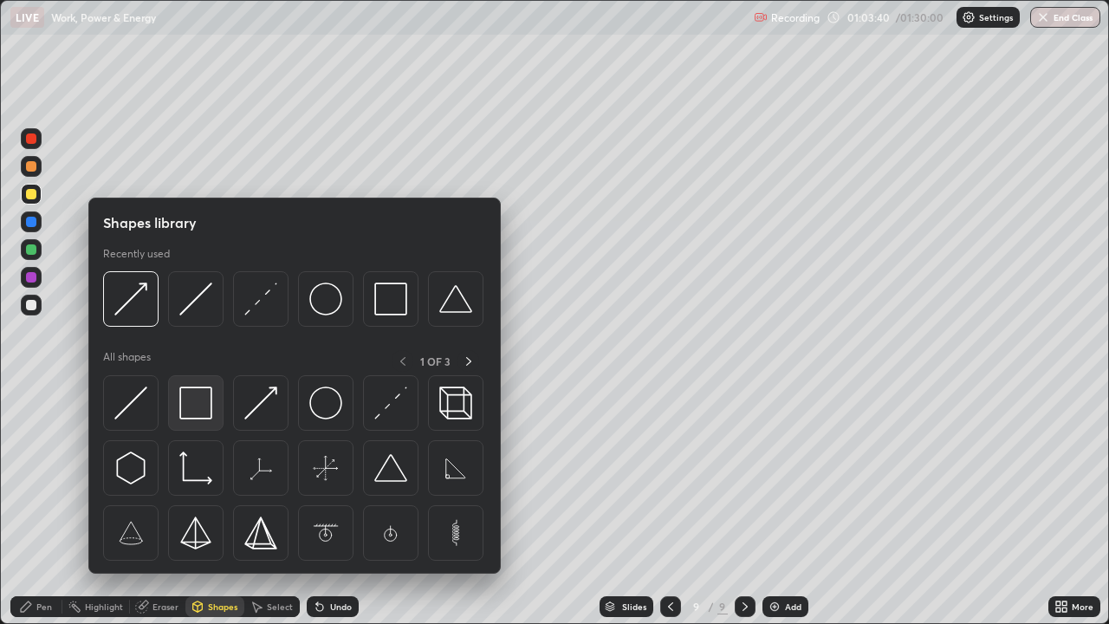
click at [195, 403] on img at bounding box center [195, 402] width 33 height 33
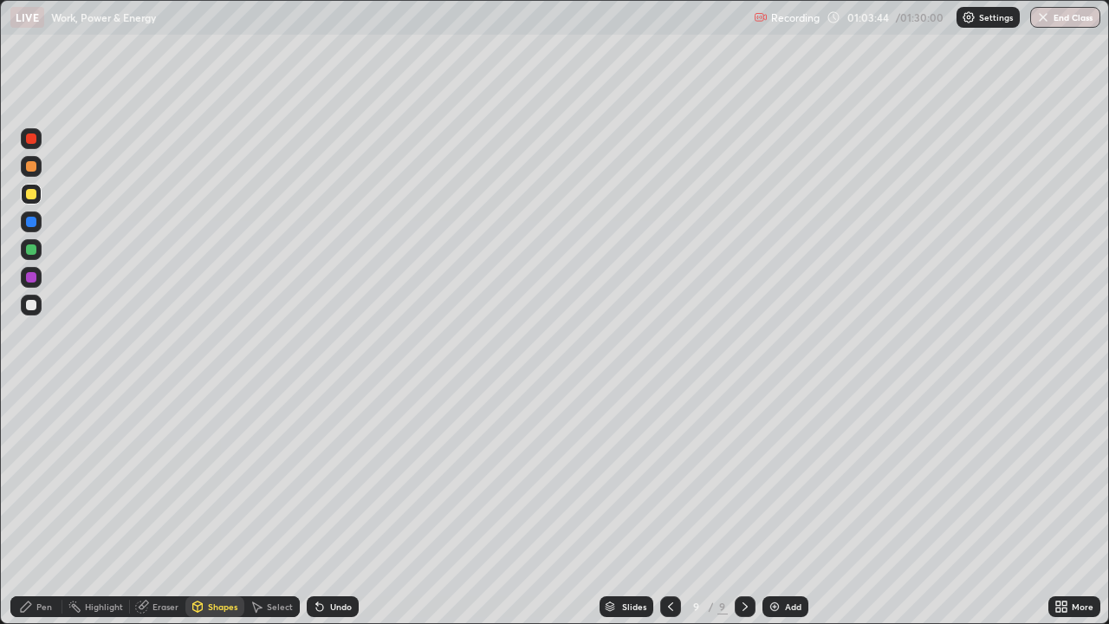
click at [35, 461] on div "Pen" at bounding box center [36, 606] width 52 height 21
click at [39, 307] on div at bounding box center [31, 304] width 21 height 21
click at [36, 461] on div "Pen" at bounding box center [44, 606] width 16 height 9
click at [36, 191] on div at bounding box center [31, 194] width 10 height 10
click at [35, 304] on div at bounding box center [31, 305] width 10 height 10
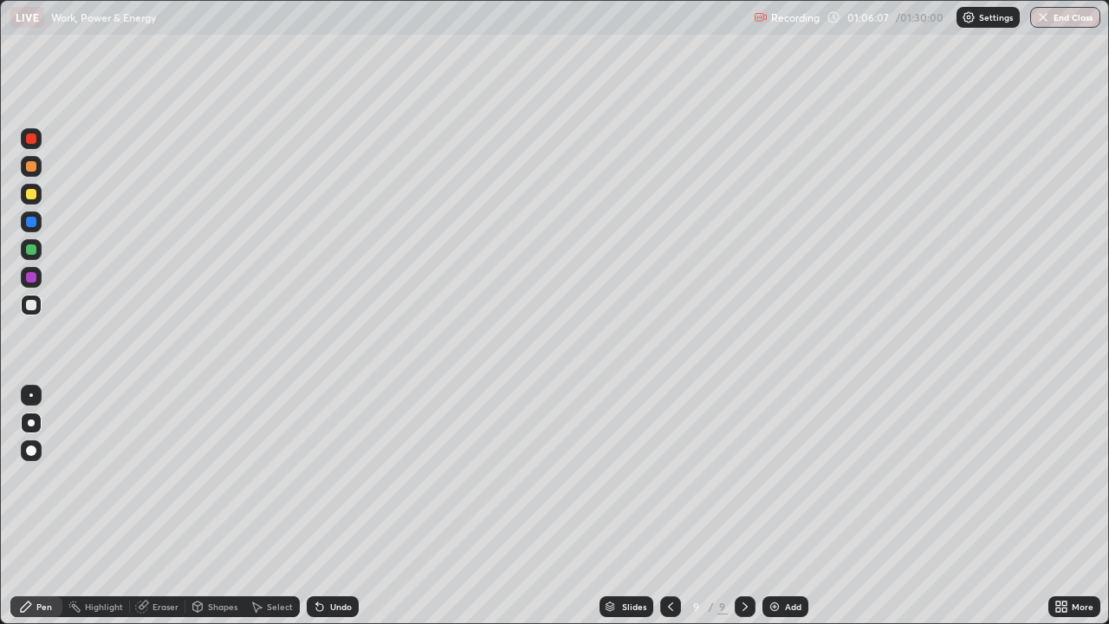
click at [29, 192] on div at bounding box center [31, 194] width 10 height 10
click at [41, 223] on div at bounding box center [31, 221] width 21 height 21
click at [742, 461] on icon at bounding box center [744, 606] width 5 height 9
click at [771, 461] on img at bounding box center [774, 606] width 14 height 14
click at [30, 304] on div at bounding box center [31, 305] width 10 height 10
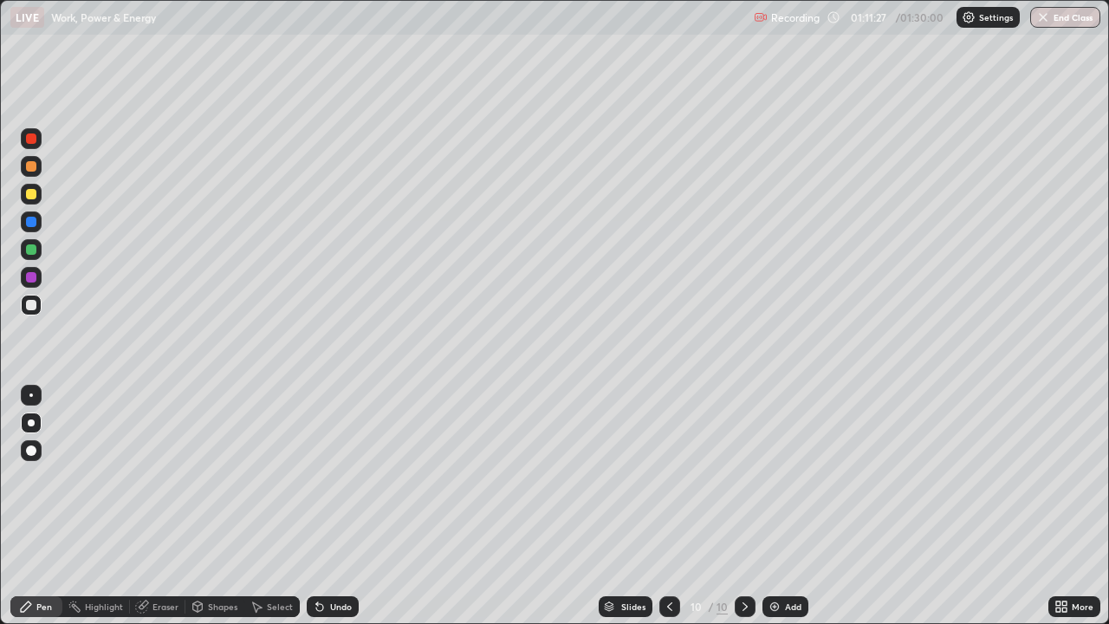
click at [31, 278] on div at bounding box center [31, 277] width 10 height 10
click at [37, 302] on div at bounding box center [31, 304] width 21 height 21
click at [668, 461] on icon at bounding box center [670, 606] width 14 height 14
click at [743, 461] on icon at bounding box center [745, 606] width 14 height 14
click at [740, 461] on icon at bounding box center [745, 606] width 14 height 14
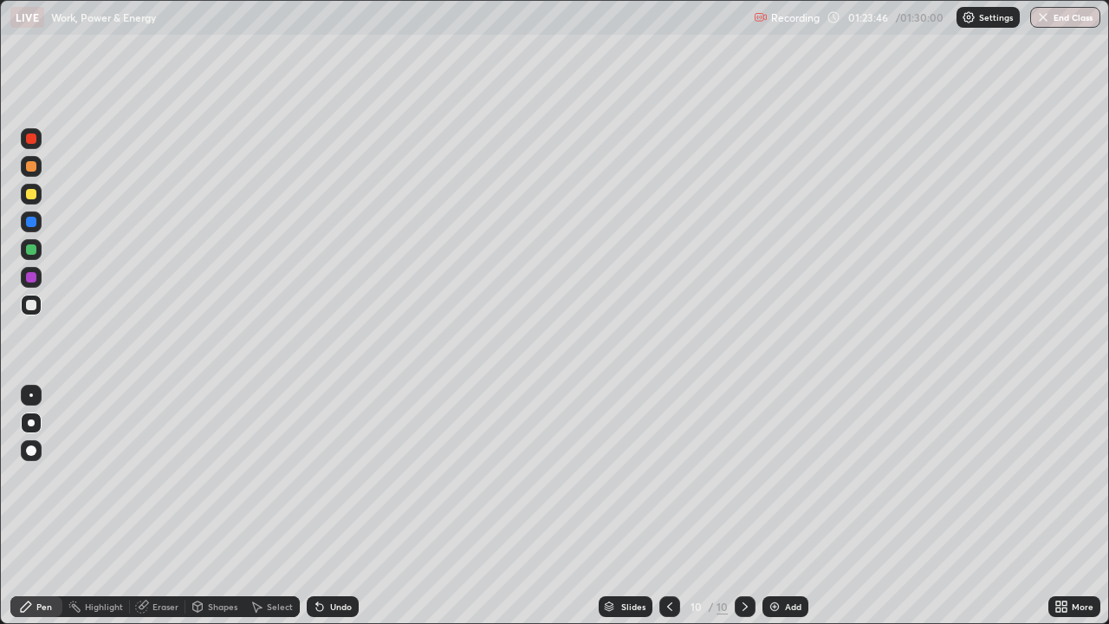
click at [772, 461] on img at bounding box center [774, 606] width 14 height 14
click at [34, 165] on div at bounding box center [31, 166] width 10 height 10
click at [36, 304] on div at bounding box center [31, 305] width 10 height 10
click at [331, 461] on div "Undo" at bounding box center [333, 606] width 52 height 21
click at [1035, 17] on button "End Class" at bounding box center [1065, 17] width 68 height 21
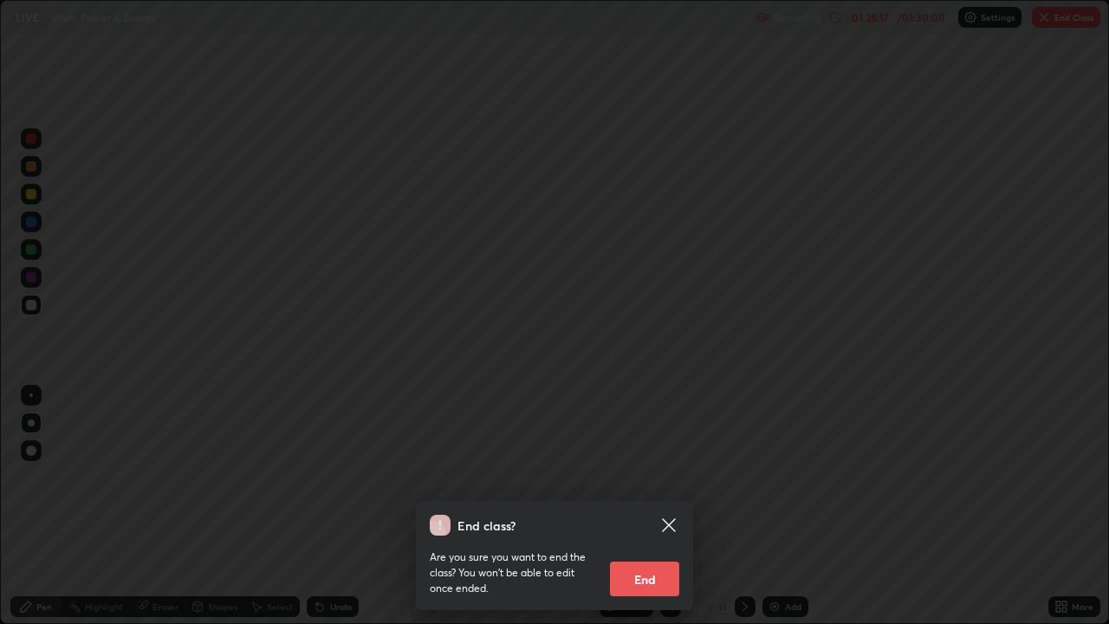
click at [652, 461] on button "End" at bounding box center [644, 578] width 69 height 35
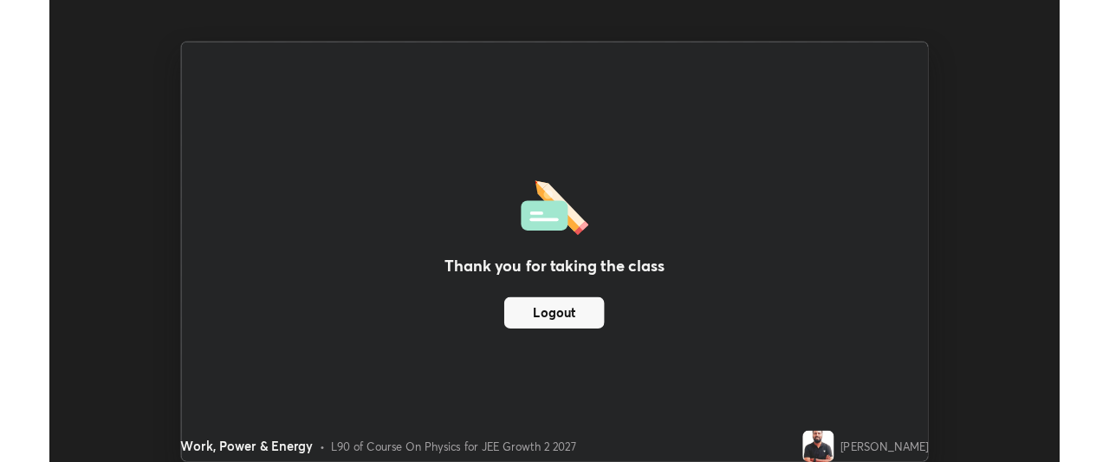
scroll to position [86141, 85494]
